Goal: Browse casually: Explore the website without a specific task or goal

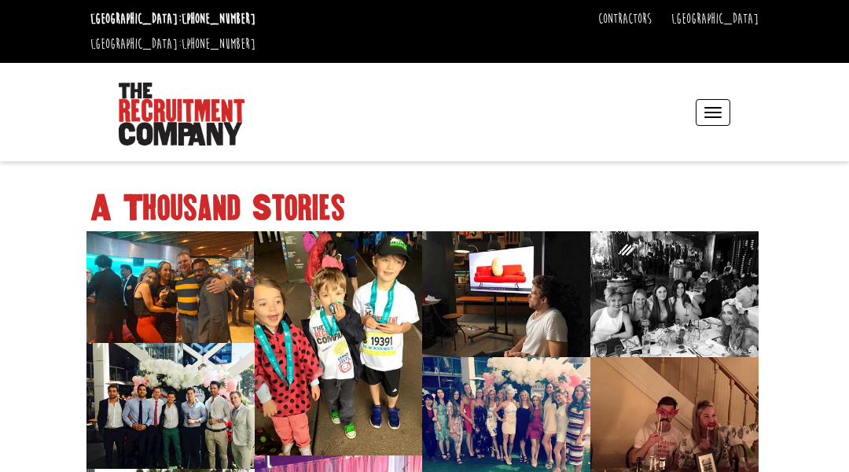
click at [79, 79] on header "[GEOGRAPHIC_DATA]: [PHONE_NUMBER] [GEOGRAPHIC_DATA]: [PHONE_NUMBER] Contractors…" at bounding box center [424, 80] width 849 height 161
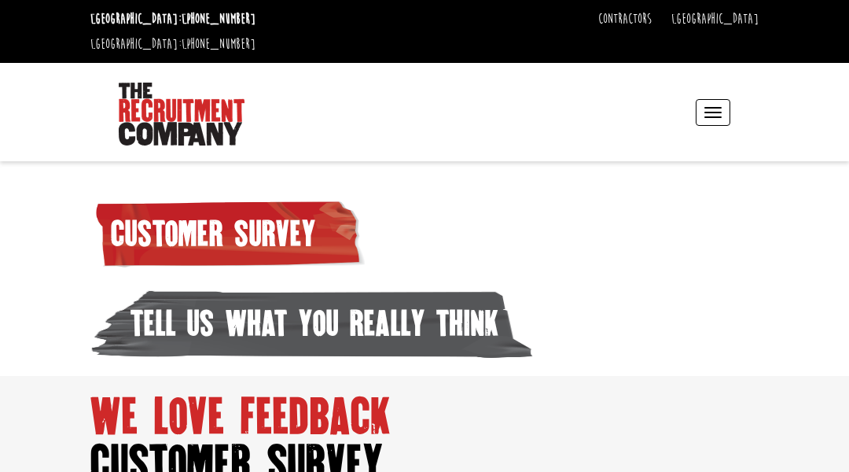
scroll to position [31, 0]
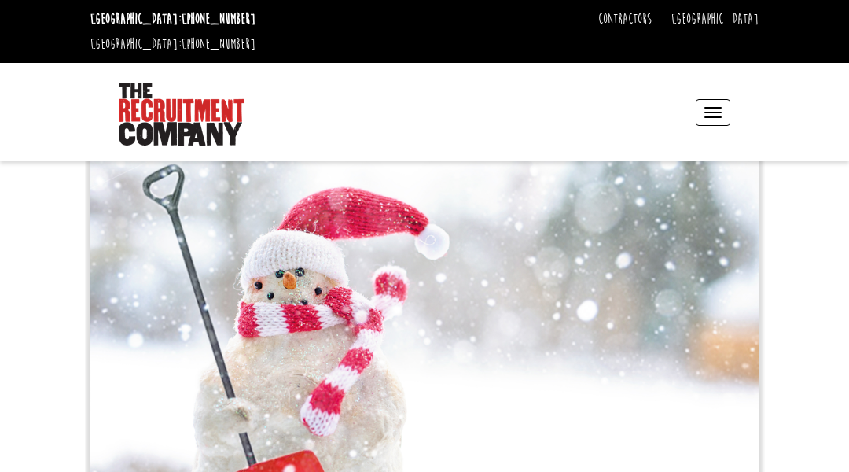
scroll to position [31, 0]
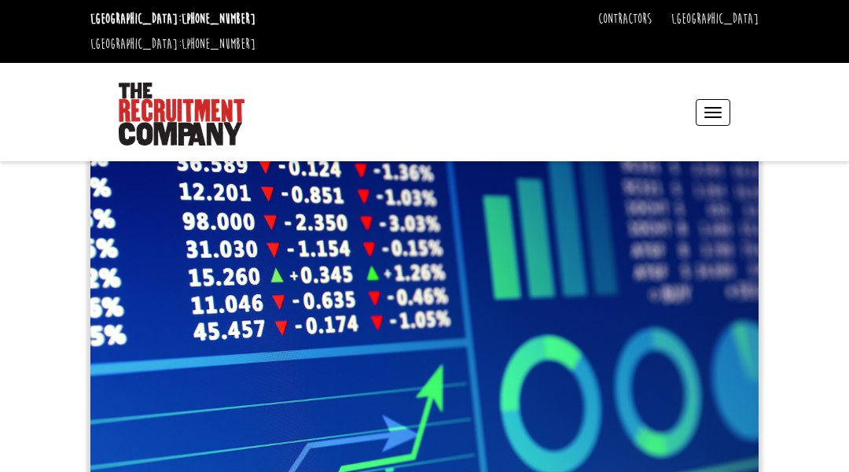
scroll to position [31, 0]
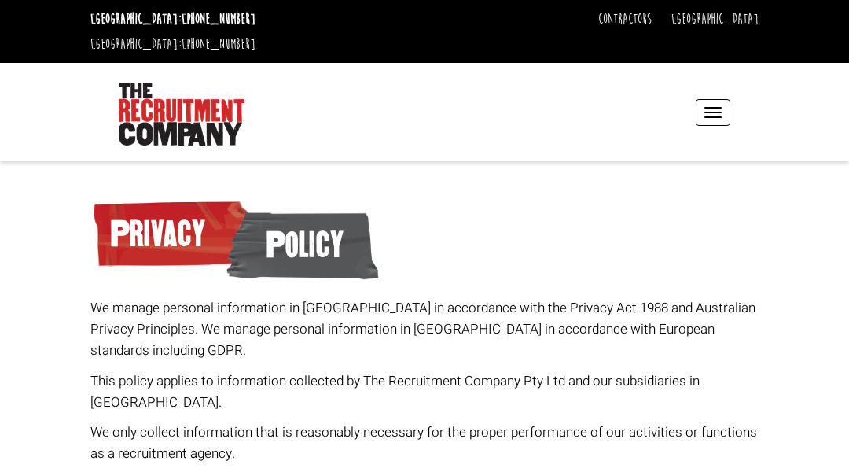
scroll to position [31, 0]
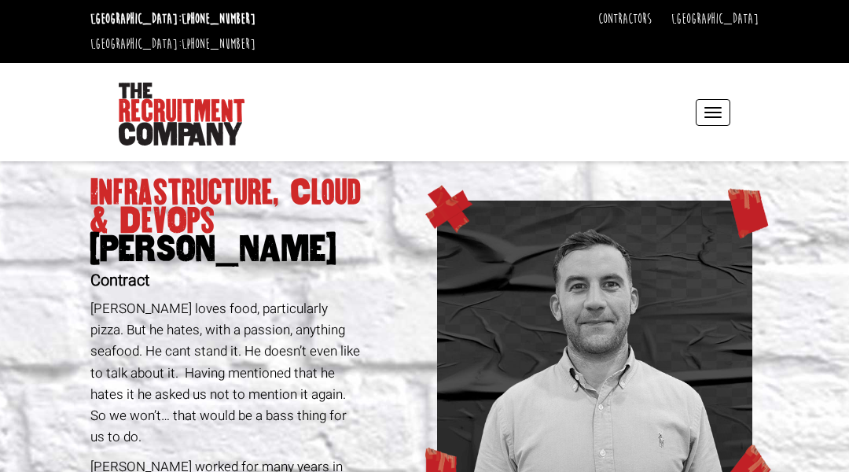
scroll to position [31, 0]
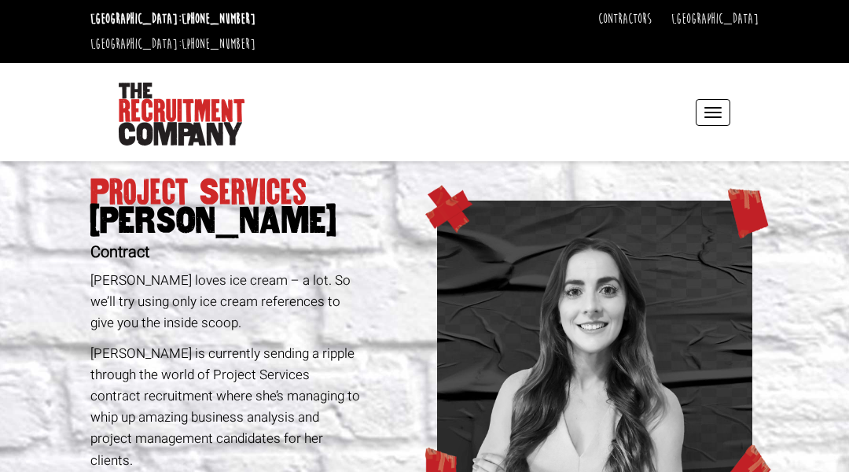
scroll to position [31, 0]
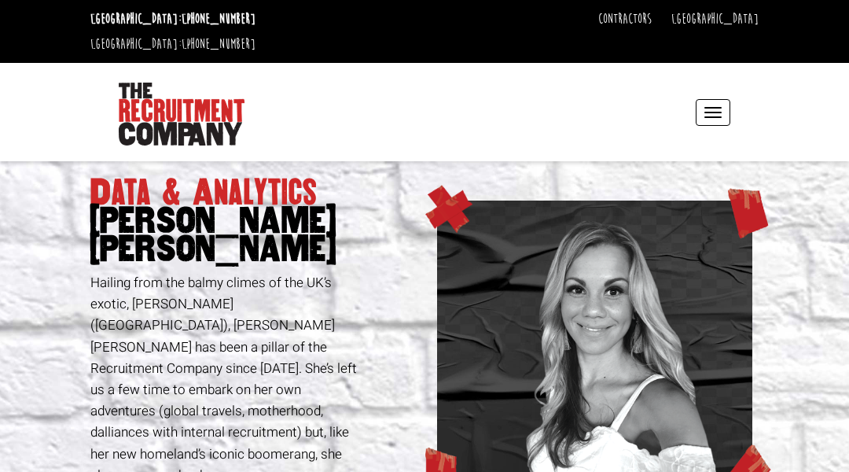
scroll to position [31, 0]
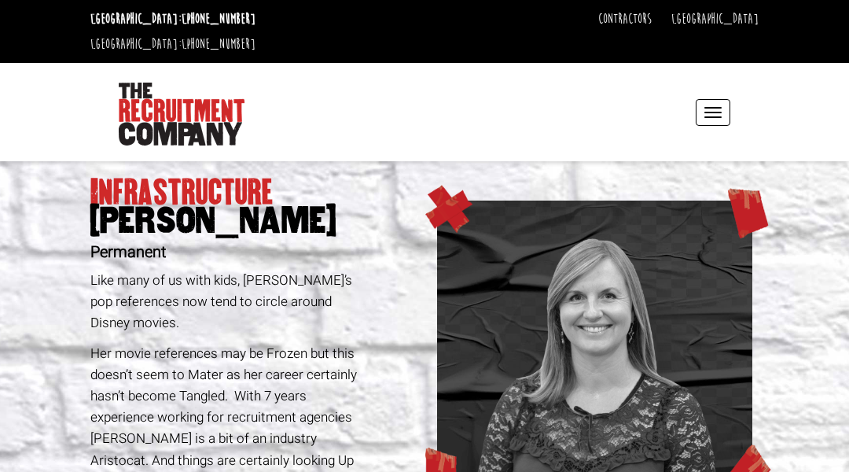
scroll to position [31, 0]
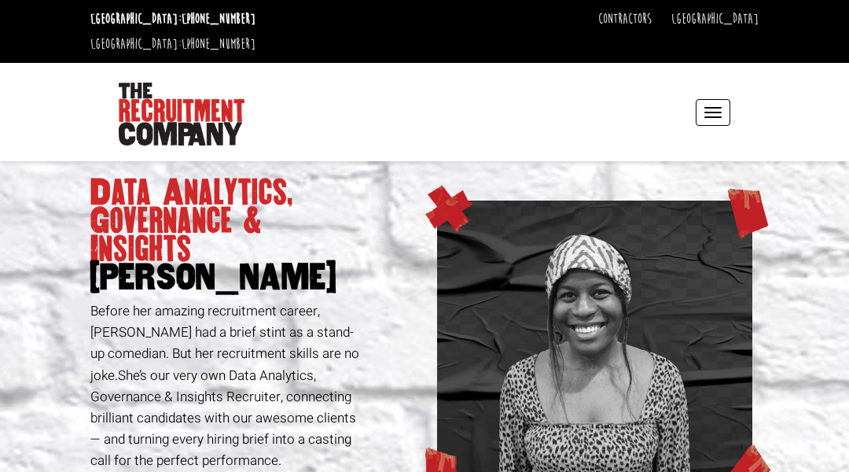
scroll to position [31, 0]
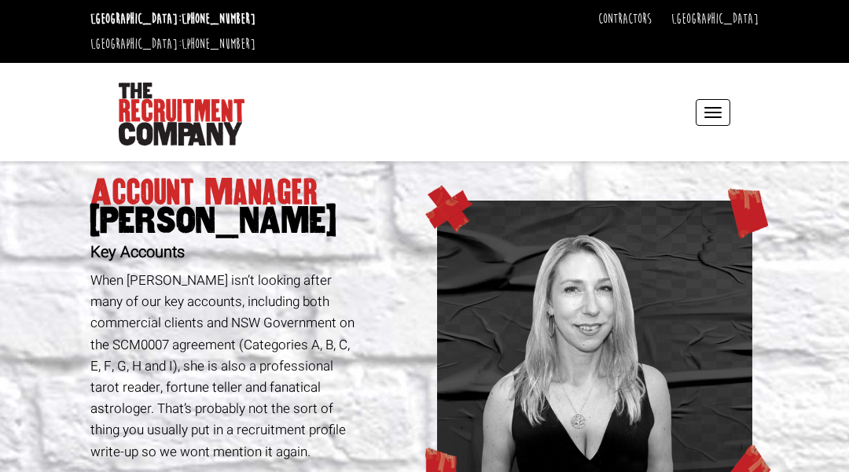
click at [79, 79] on header "[GEOGRAPHIC_DATA]: [PHONE_NUMBER] [GEOGRAPHIC_DATA]: [PHONE_NUMBER] Contractors…" at bounding box center [424, 80] width 849 height 161
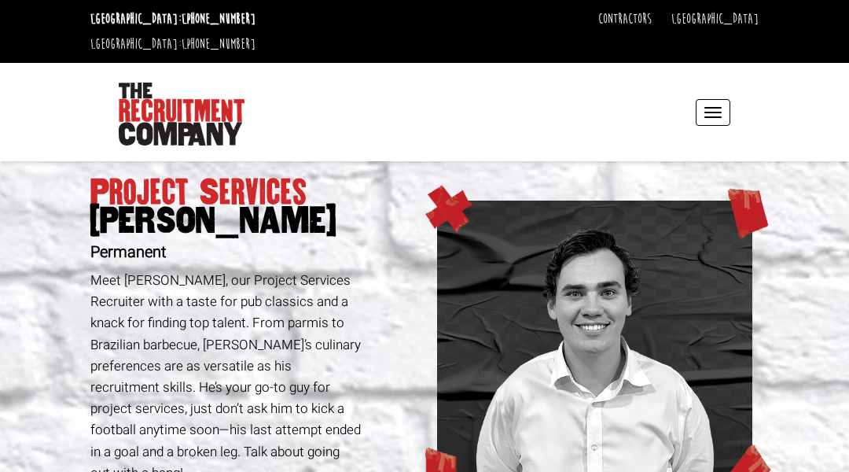
click at [79, 79] on header "[GEOGRAPHIC_DATA]: [PHONE_NUMBER] [GEOGRAPHIC_DATA]: [PHONE_NUMBER] Contractors…" at bounding box center [424, 80] width 849 height 161
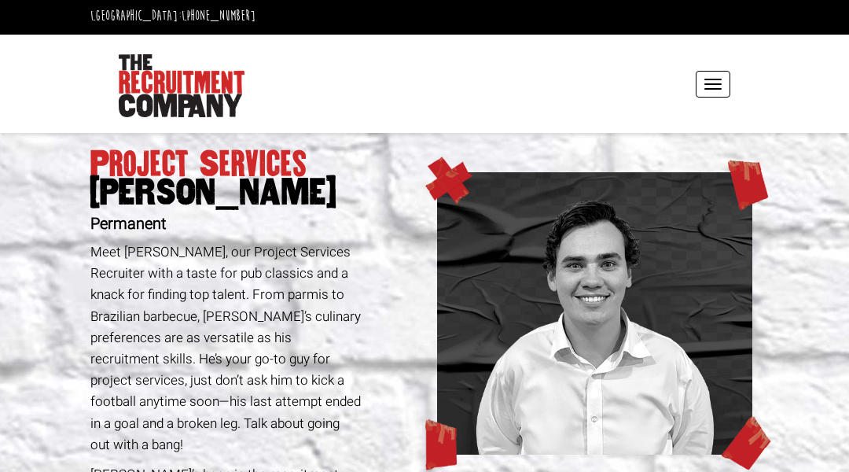
scroll to position [31, 0]
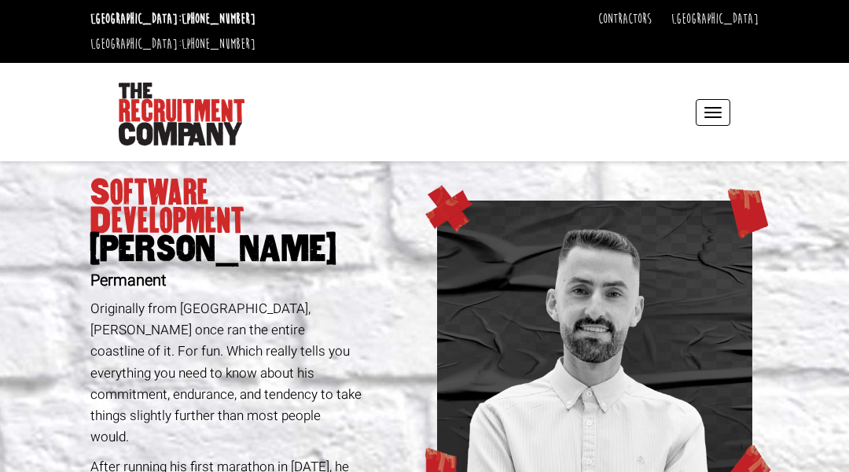
scroll to position [31, 0]
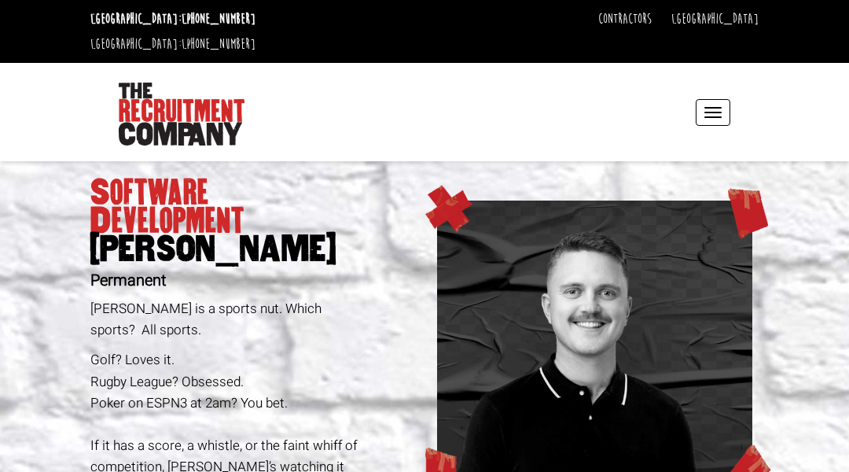
scroll to position [31, 0]
